Goal: Information Seeking & Learning: Find specific fact

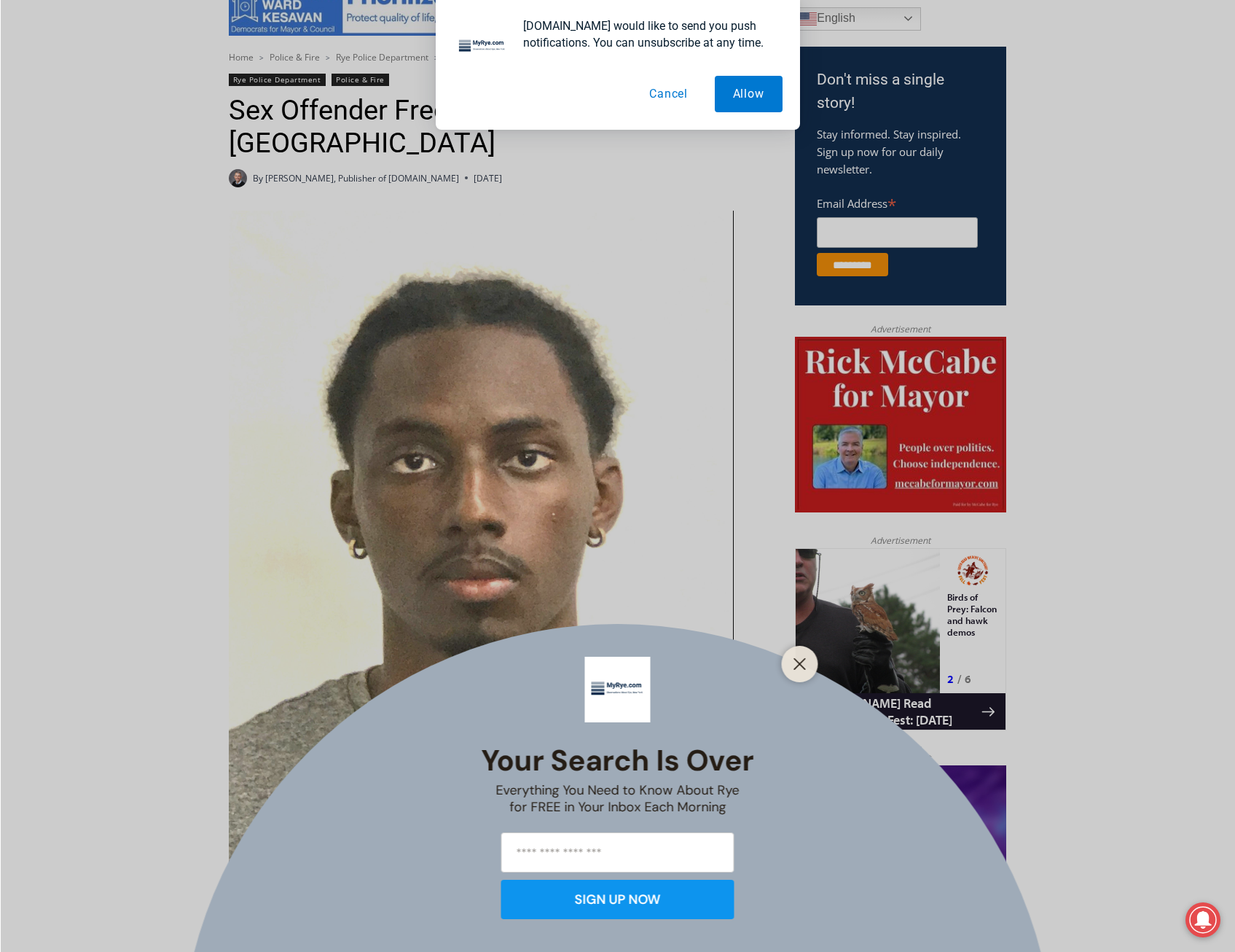
scroll to position [627, 0]
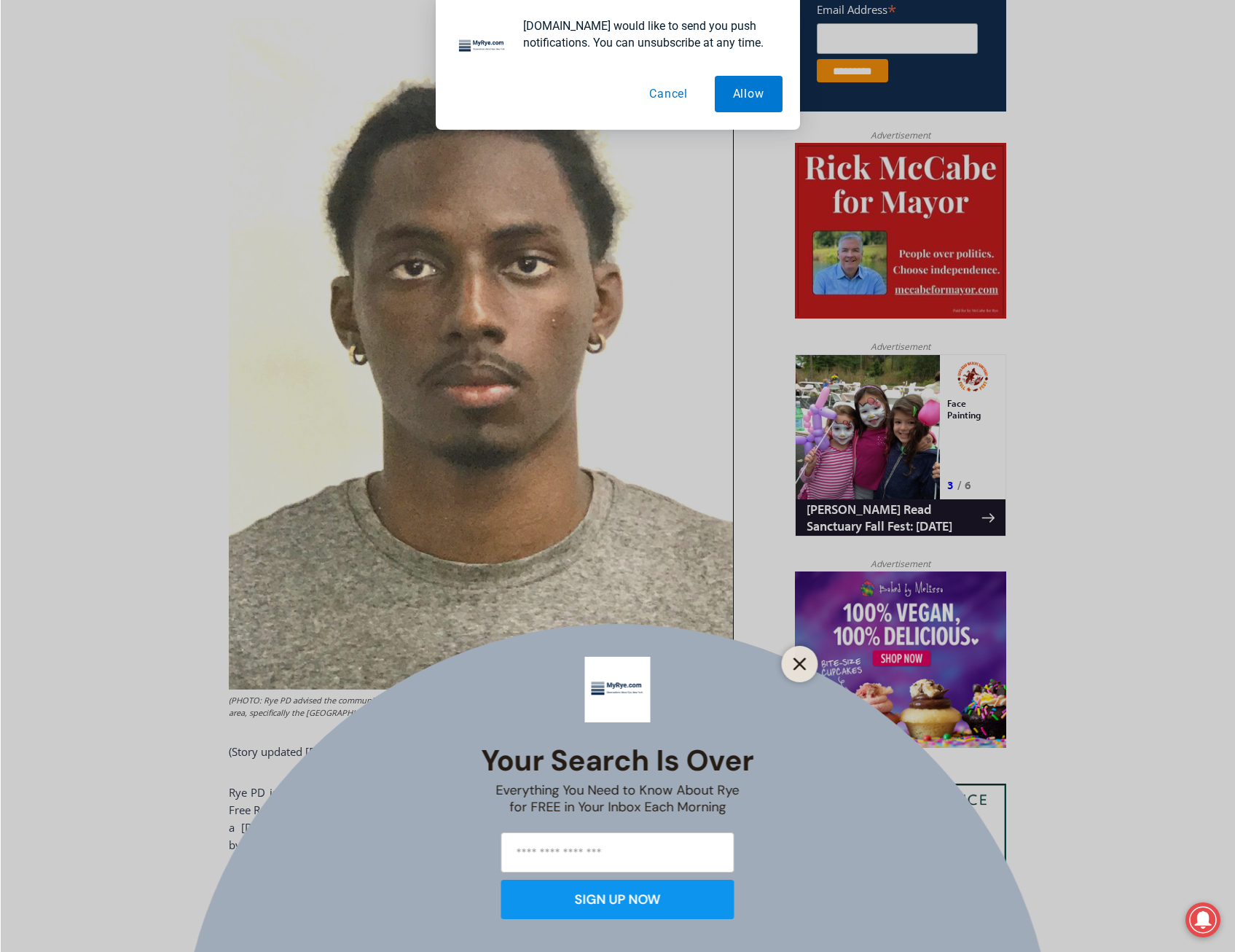
click at [803, 666] on line "Close" at bounding box center [799, 664] width 10 height 10
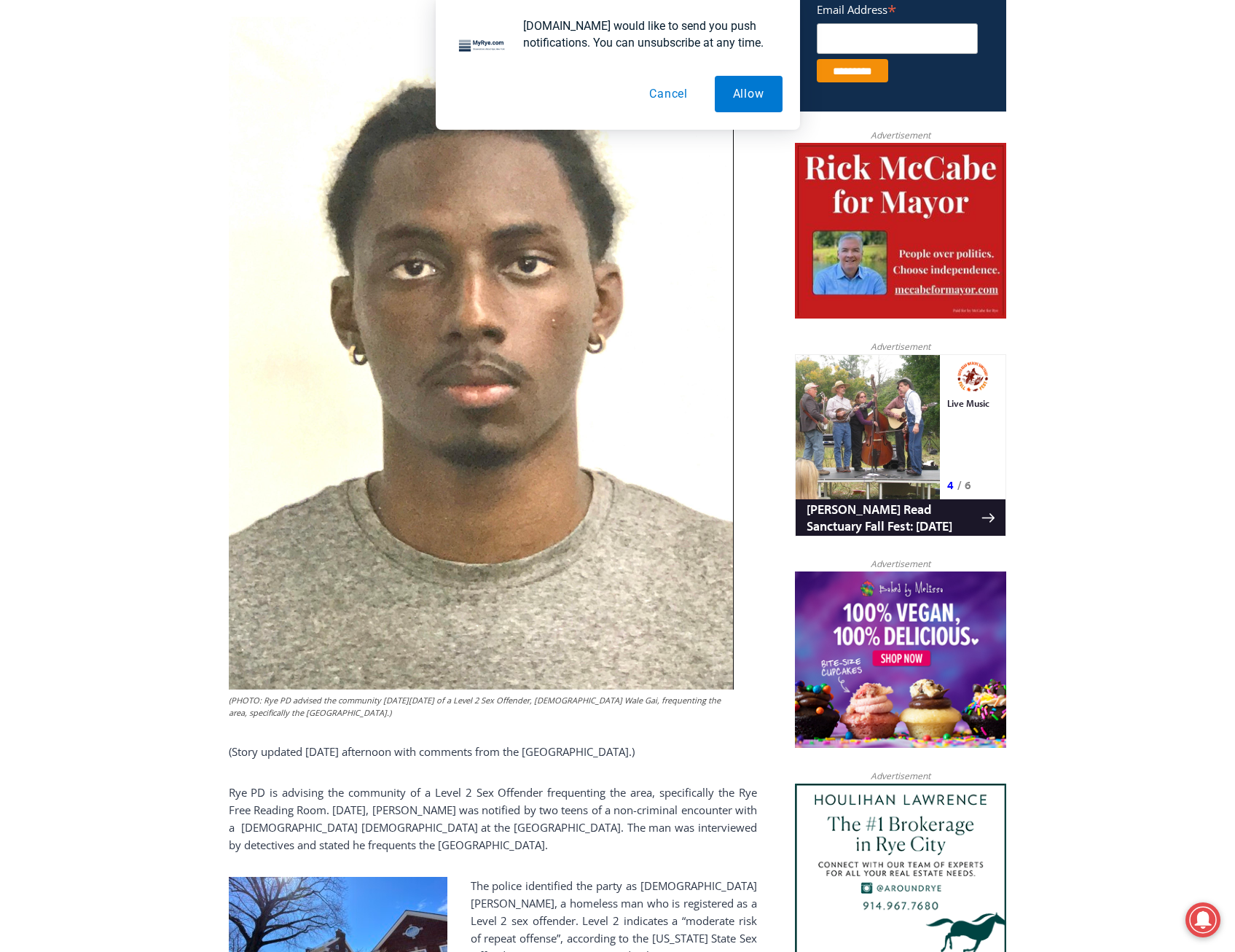
click at [672, 94] on button "Cancel" at bounding box center [668, 94] width 75 height 37
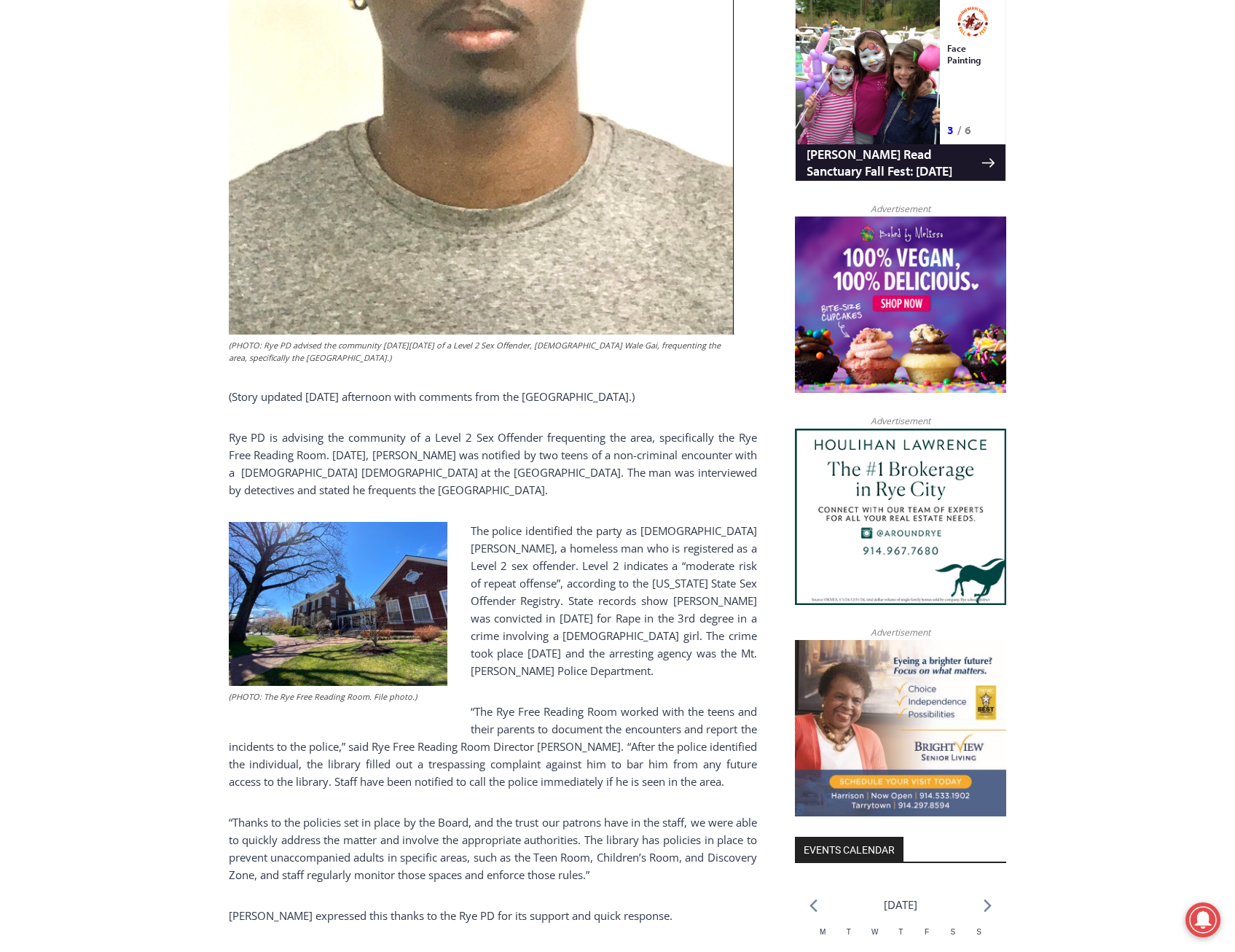
scroll to position [992, 0]
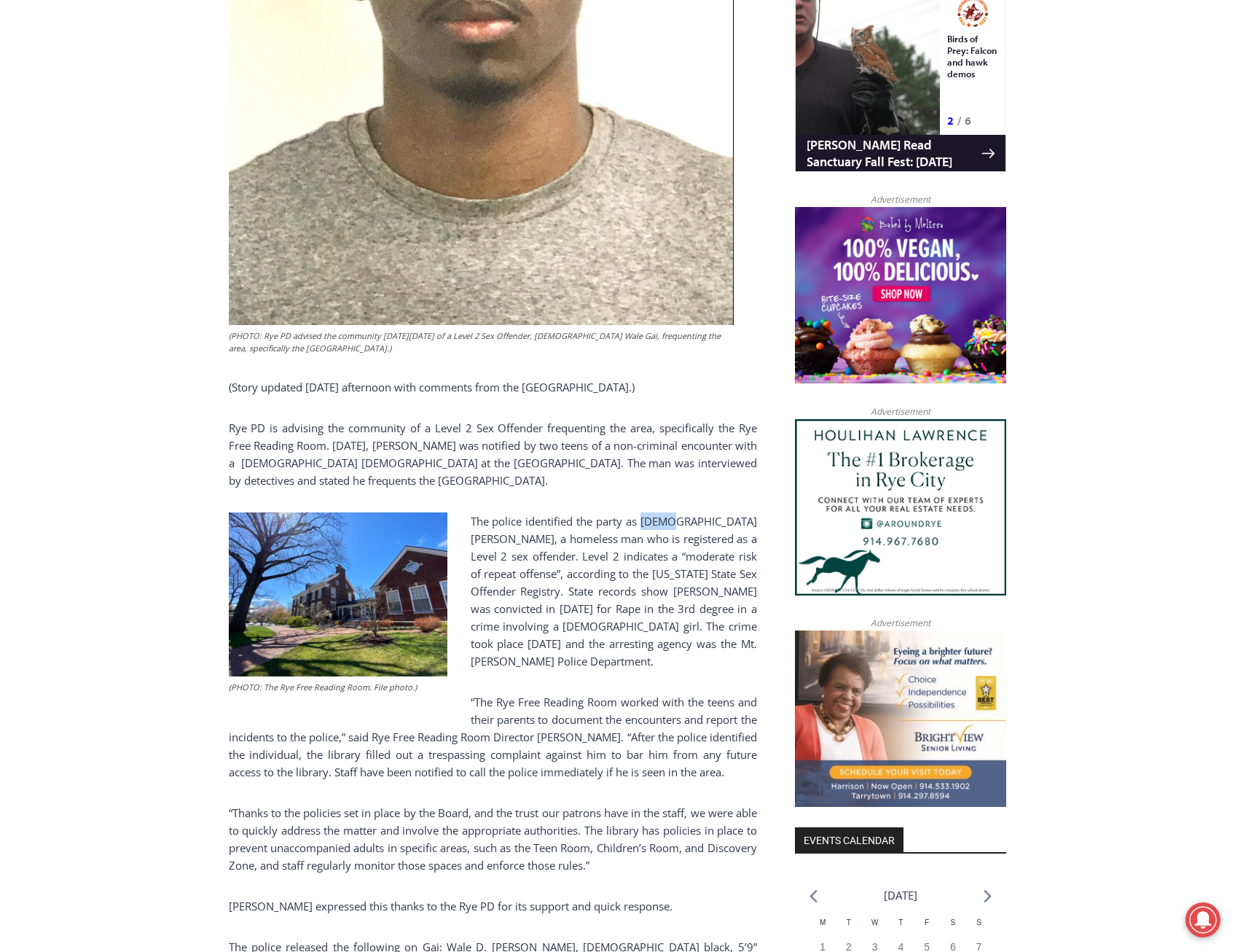
drag, startPoint x: 641, startPoint y: 494, endPoint x: 666, endPoint y: 491, distance: 25.2
click at [666, 512] on p "The police identified the party as 29 year old Wale Gai, a homeless man who is …" at bounding box center [493, 591] width 529 height 158
drag, startPoint x: 666, startPoint y: 491, endPoint x: 559, endPoint y: 512, distance: 109.0
click at [559, 512] on p "The police identified the party as 29 year old Wale Gai, a homeless man who is …" at bounding box center [493, 591] width 529 height 158
drag, startPoint x: 636, startPoint y: 493, endPoint x: 673, endPoint y: 496, distance: 37.1
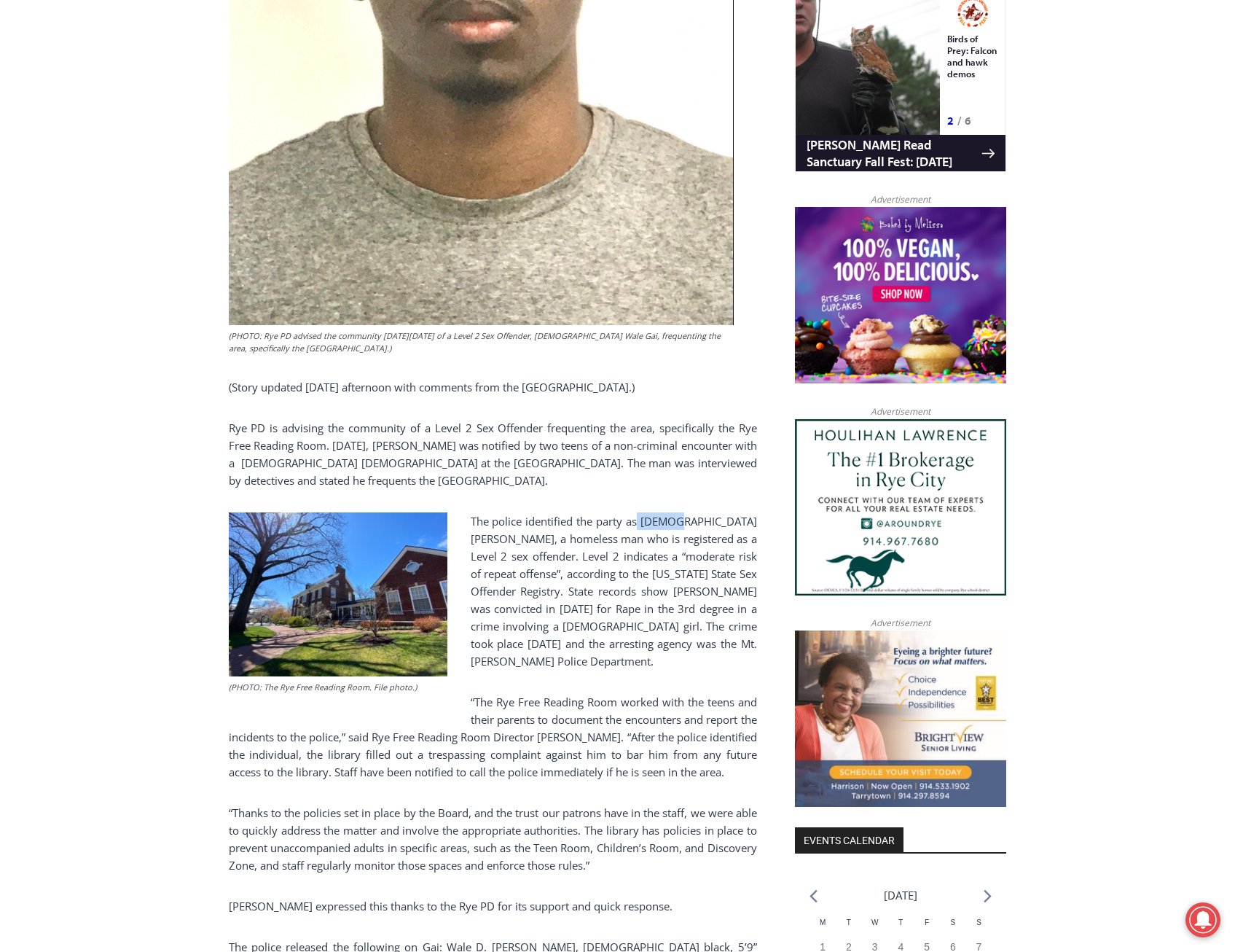
click at [673, 512] on p "The police identified the party as 29 year old Wale Gai, a homeless man who is …" at bounding box center [493, 591] width 529 height 158
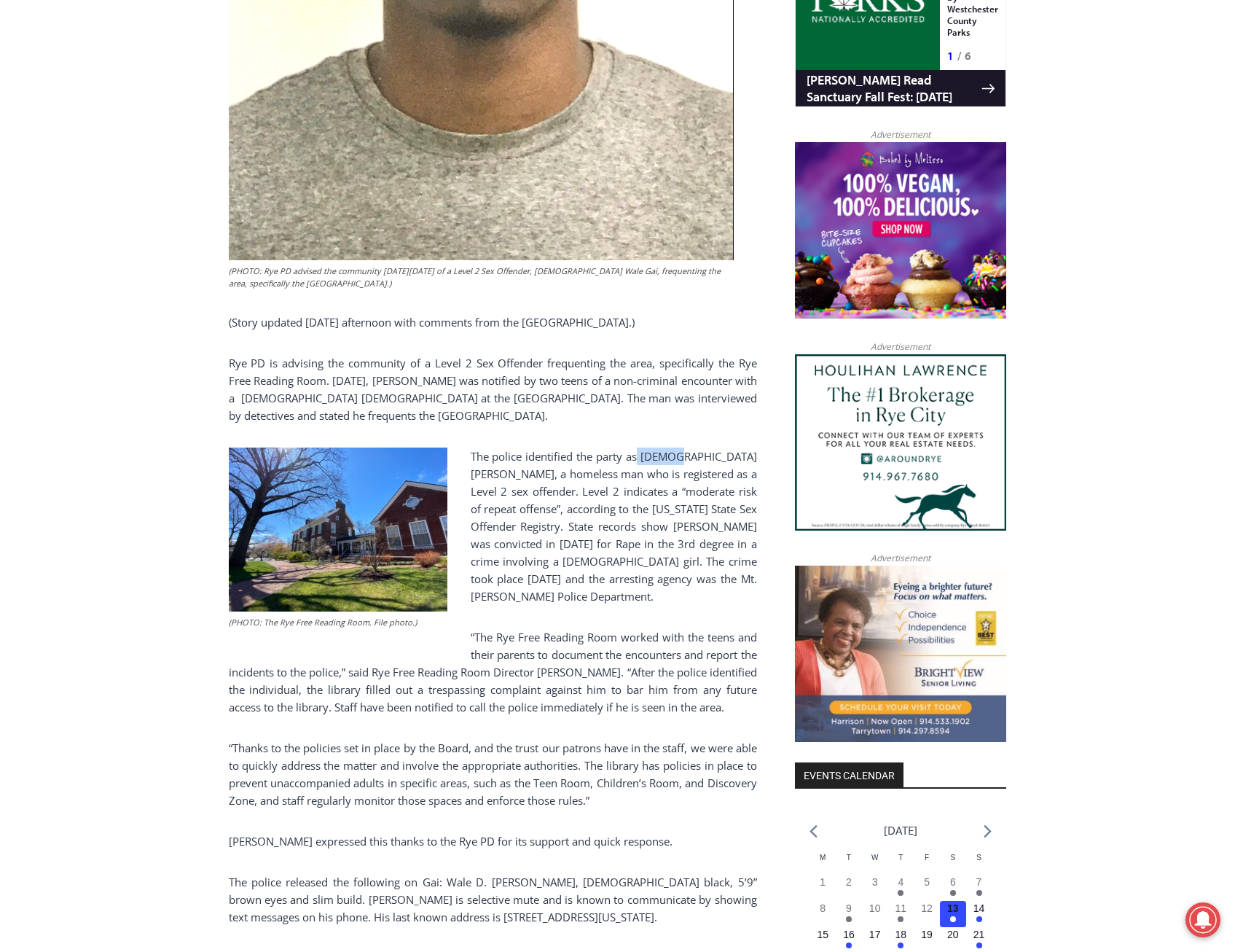
scroll to position [1114, 0]
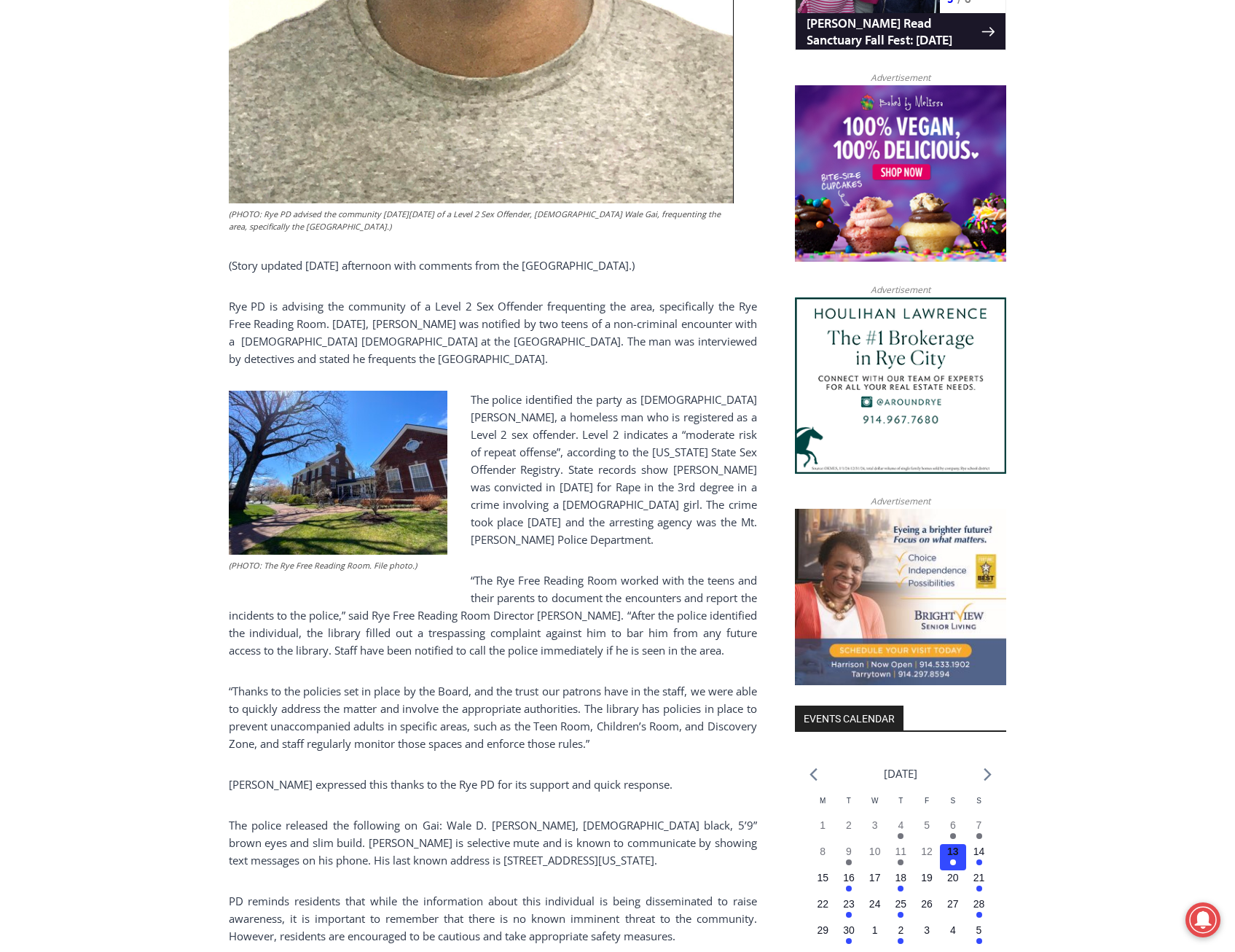
click at [553, 409] on p "The police identified the party as 29 year old Wale Gai, a homeless man who is …" at bounding box center [493, 470] width 529 height 158
drag, startPoint x: 676, startPoint y: 476, endPoint x: 734, endPoint y: 475, distance: 58.0
click at [734, 475] on p "The police identified the party as 29 year old Wale Gai, a homeless man who is …" at bounding box center [493, 470] width 529 height 158
click at [515, 508] on p "The police identified the party as 29 year old Wale Gai, a homeless man who is …" at bounding box center [493, 470] width 529 height 158
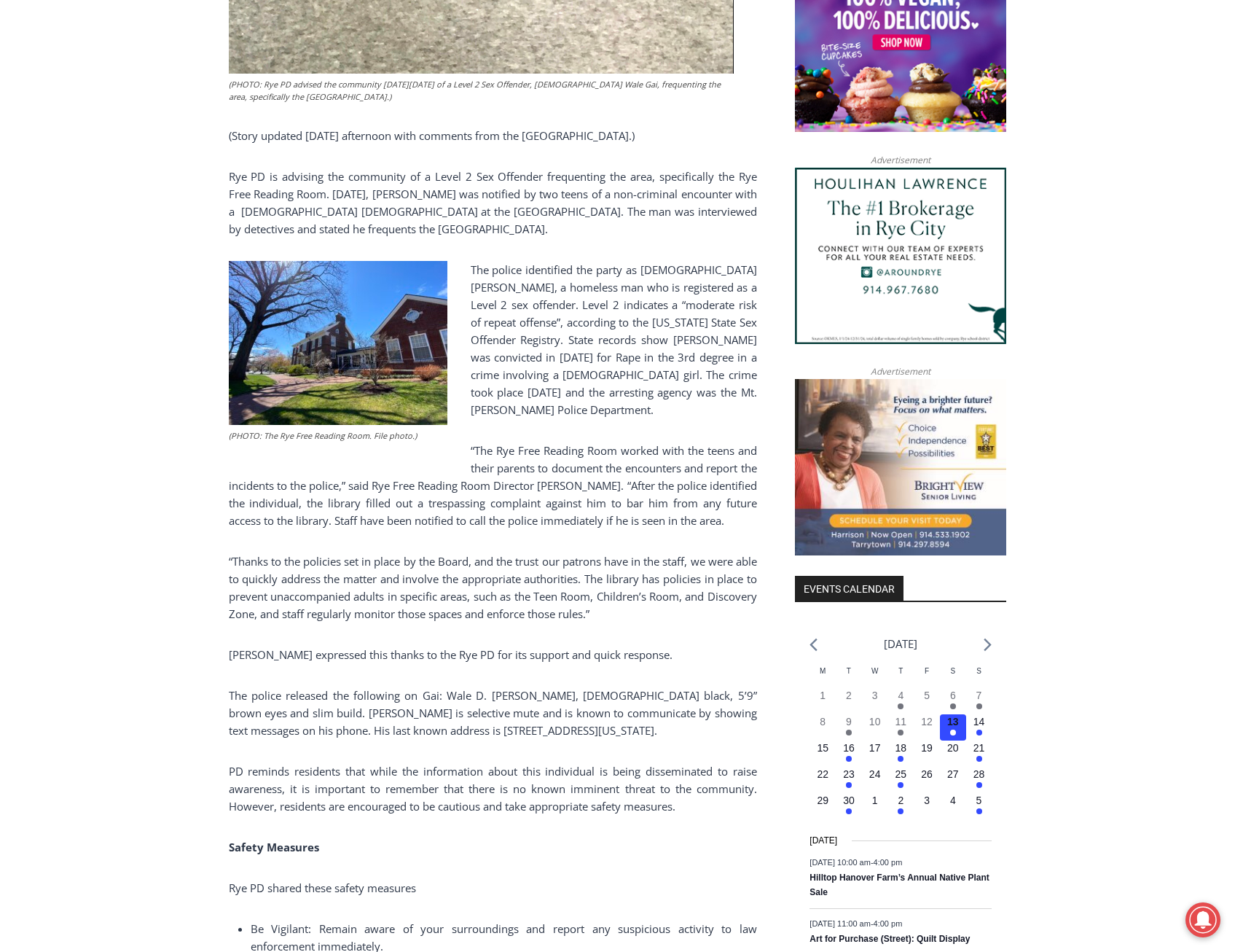
scroll to position [1234, 0]
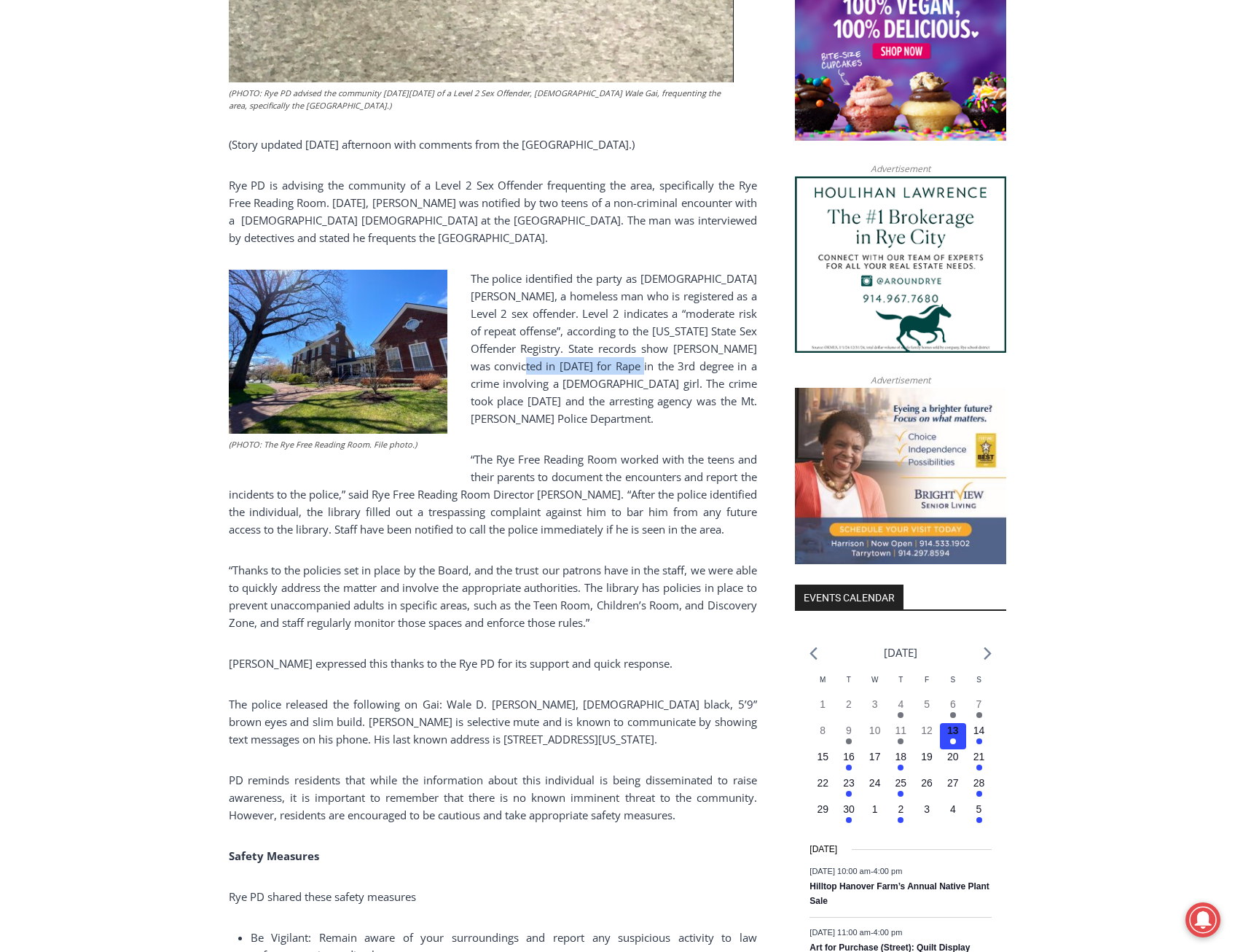
drag, startPoint x: 529, startPoint y: 339, endPoint x: 650, endPoint y: 339, distance: 121.0
click at [650, 339] on p "The police identified the party as 29 year old Wale Gai, a homeless man who is …" at bounding box center [493, 349] width 529 height 158
copy p "Rape in the 3rd degree"
click at [551, 382] on p "The police identified the party as 29 year old Wale Gai, a homeless man who is …" at bounding box center [493, 349] width 529 height 158
drag, startPoint x: 442, startPoint y: 689, endPoint x: 499, endPoint y: 689, distance: 57.0
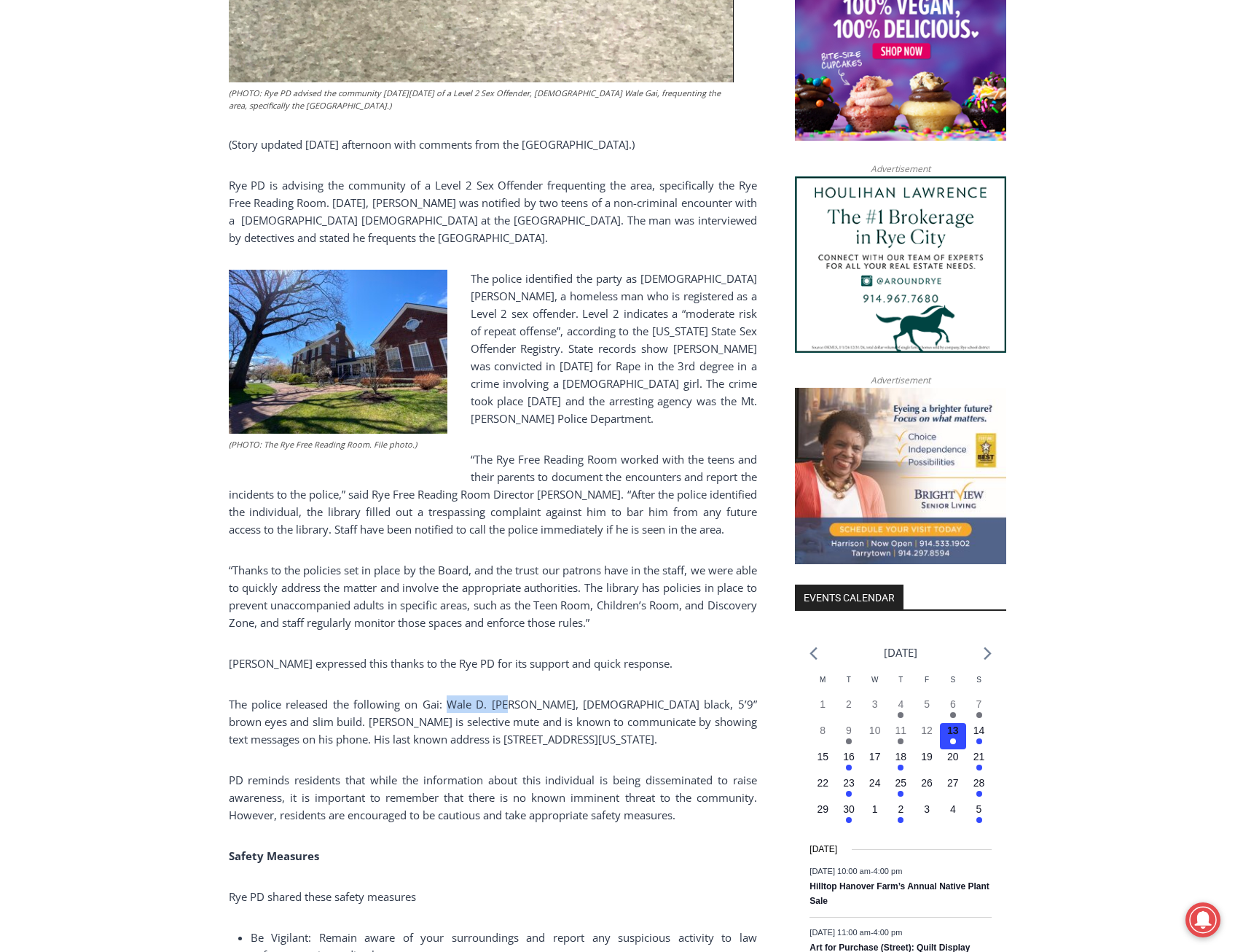
click at [499, 696] on p "The police released the following on Gai: Wale D. Gai, male black, 5’9” brown e…" at bounding box center [493, 721] width 529 height 52
copy p "Wale D. Gai"
click at [262, 521] on p "“The Rye Free Reading Room worked with the teens and their parents to document …" at bounding box center [493, 494] width 529 height 87
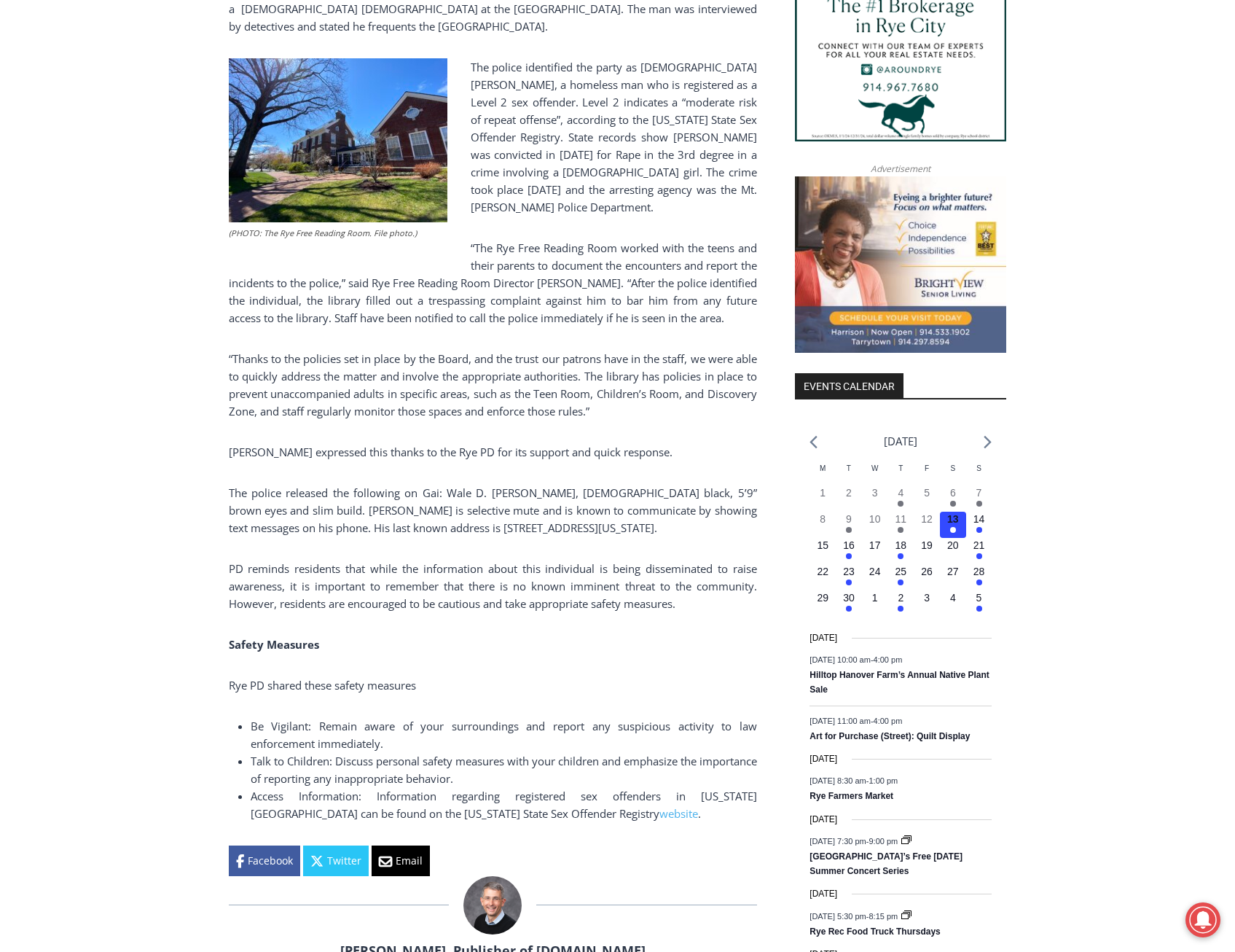
scroll to position [1599, 0]
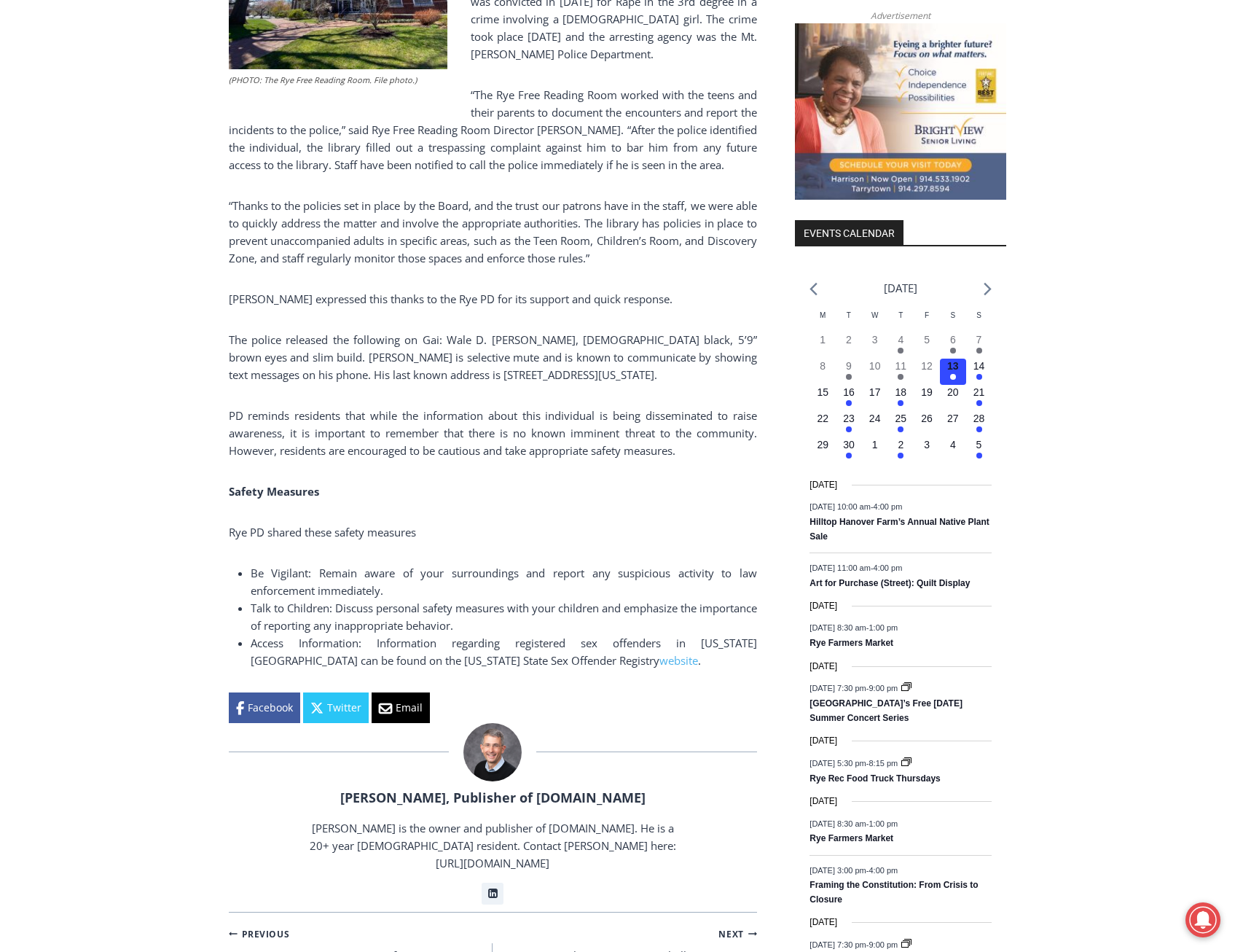
drag, startPoint x: 176, startPoint y: 371, endPoint x: 214, endPoint y: 359, distance: 39.8
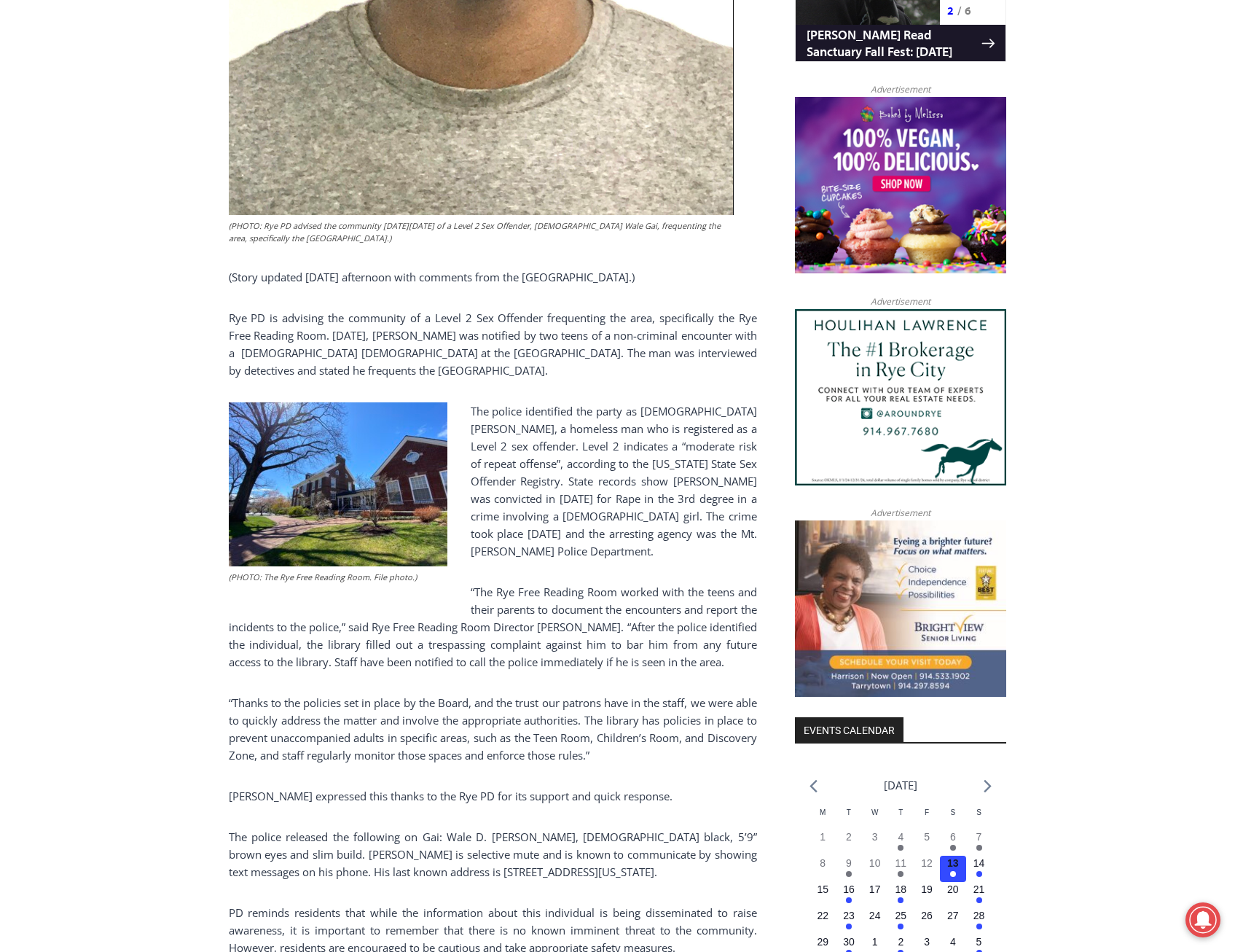
scroll to position [1234, 0]
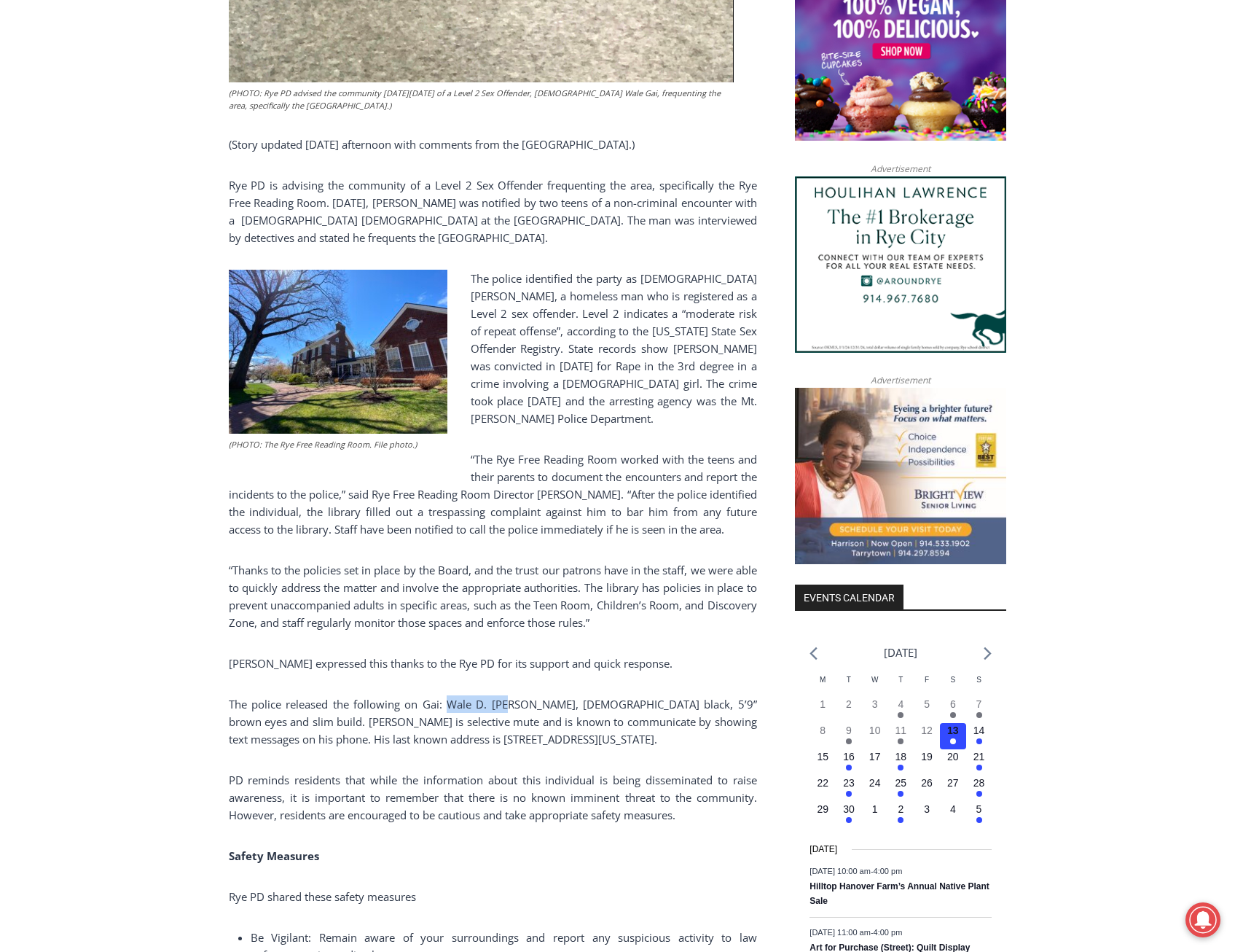
drag, startPoint x: 442, startPoint y: 689, endPoint x: 500, endPoint y: 688, distance: 58.0
click at [500, 696] on p "The police released the following on Gai: Wale D. Gai, male black, 5’9” brown e…" at bounding box center [493, 721] width 529 height 52
copy p "Wale D. Gai"
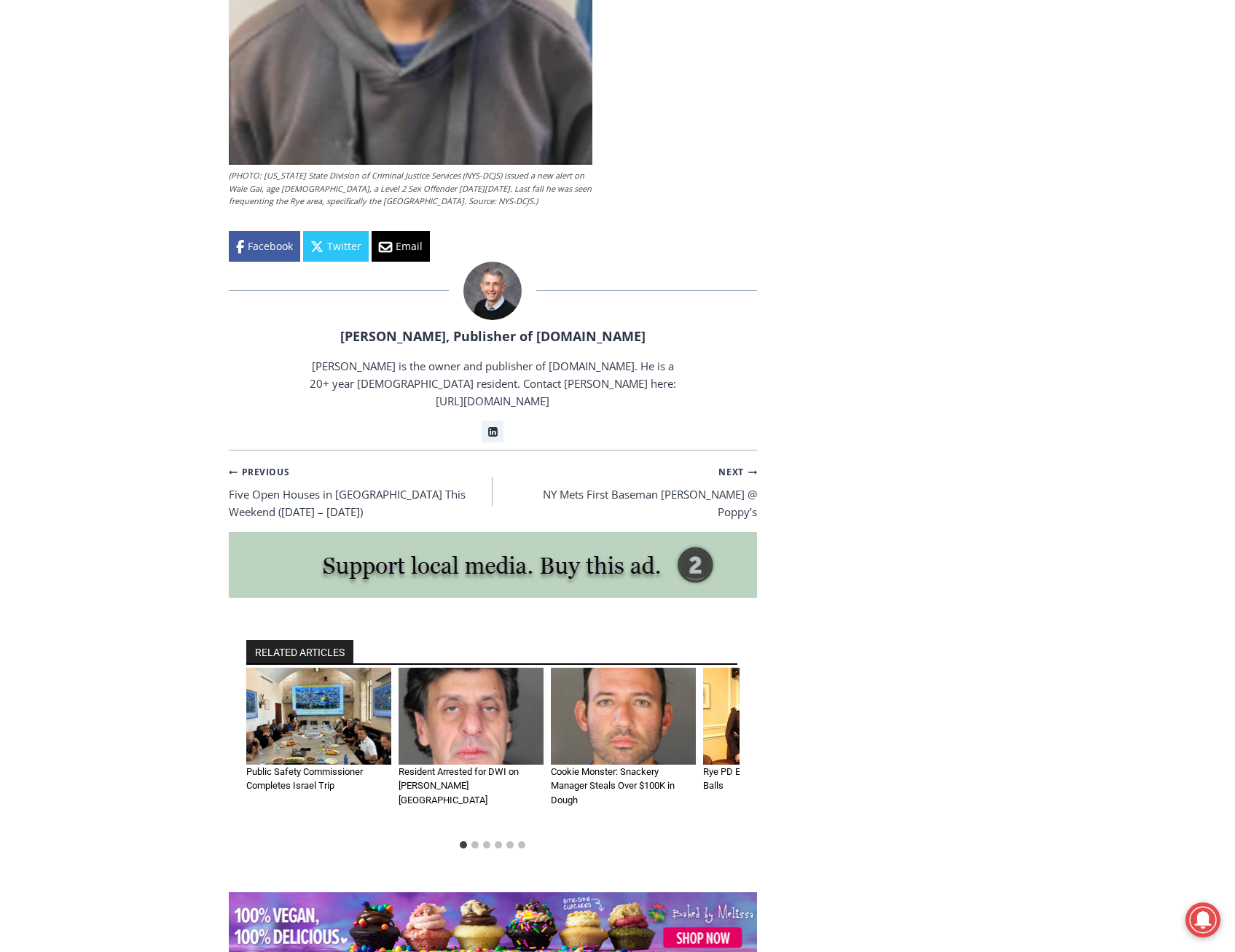
scroll to position [3279, 0]
